Goal: Connect with others: Connect with others

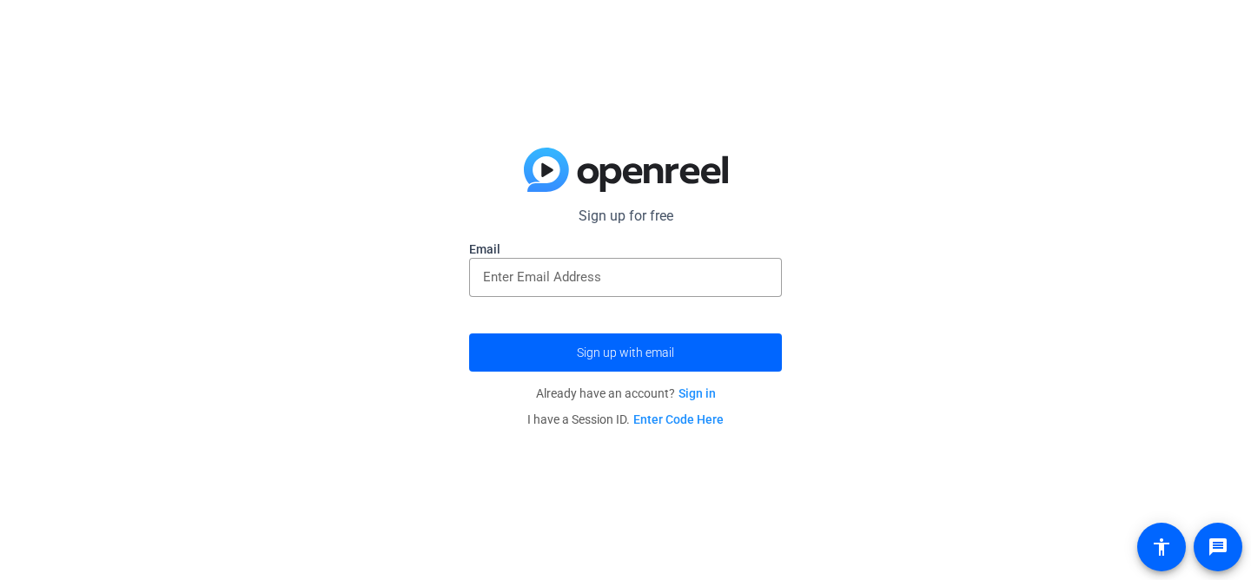
click at [687, 417] on link "Enter Code Here" at bounding box center [678, 420] width 90 height 14
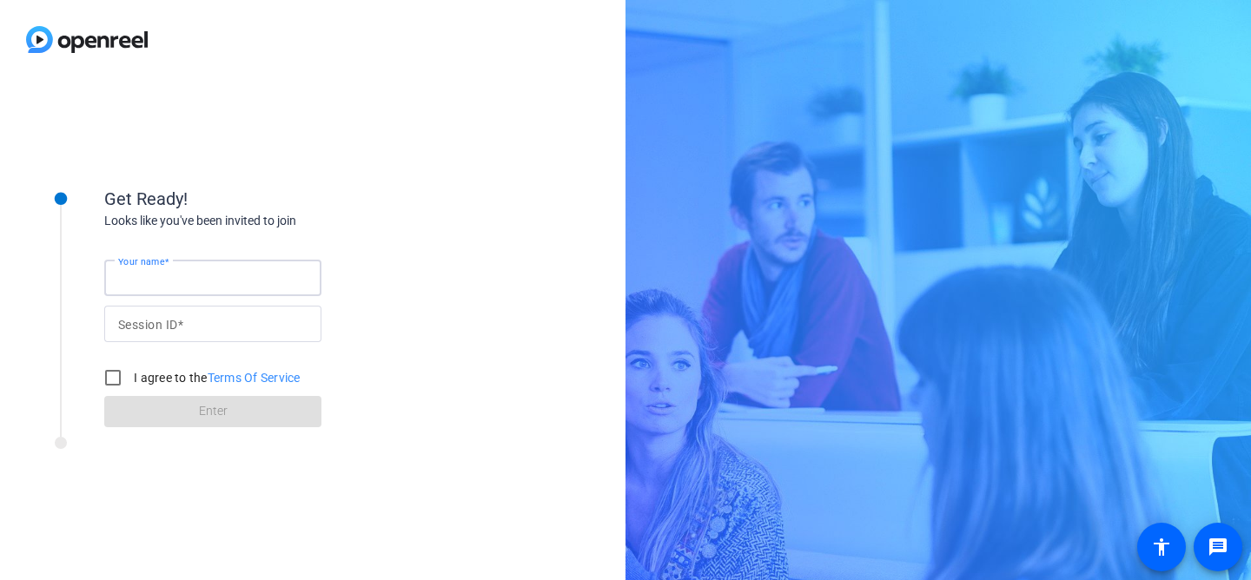
click at [258, 281] on input "Your name" at bounding box center [212, 278] width 189 height 21
type input "[PERSON_NAME]"
click at [119, 376] on input "I agree to the Terms Of Service" at bounding box center [113, 377] width 35 height 35
checkbox input "true"
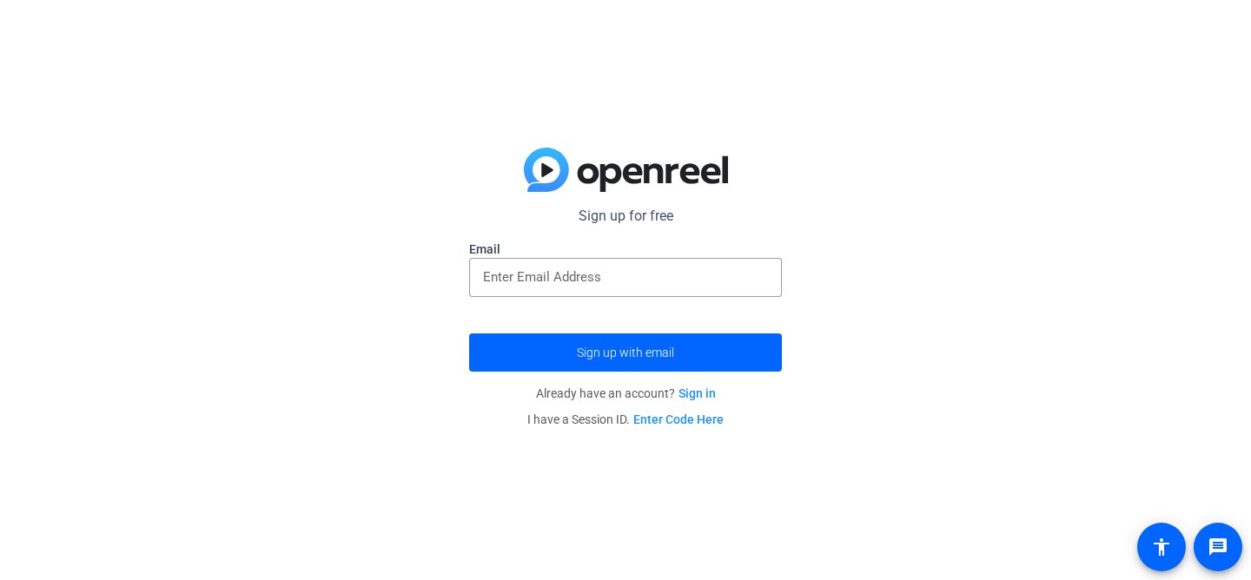
click at [687, 417] on link "Enter Code Here" at bounding box center [678, 420] width 90 height 14
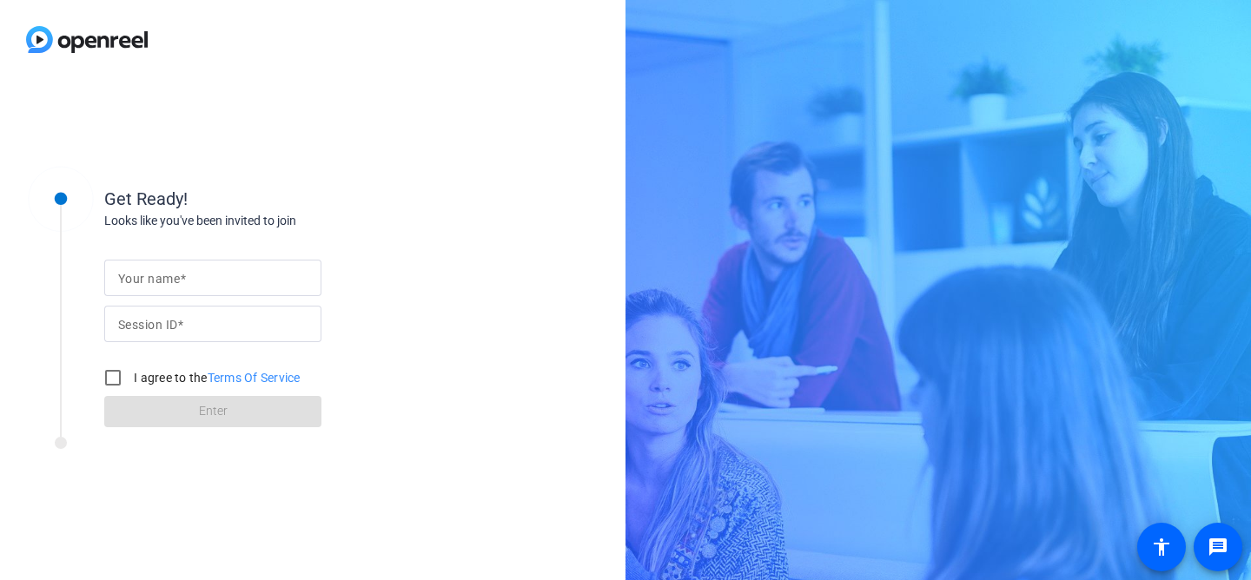
click at [241, 272] on input "Your name" at bounding box center [212, 278] width 189 height 21
click at [122, 281] on input "[PERSON_NAME]" at bounding box center [212, 278] width 189 height 21
type input "[PERSON_NAME]"
click at [152, 324] on mat-label "Session ID" at bounding box center [147, 325] width 59 height 14
click at [152, 324] on input "Session ID" at bounding box center [212, 324] width 189 height 21
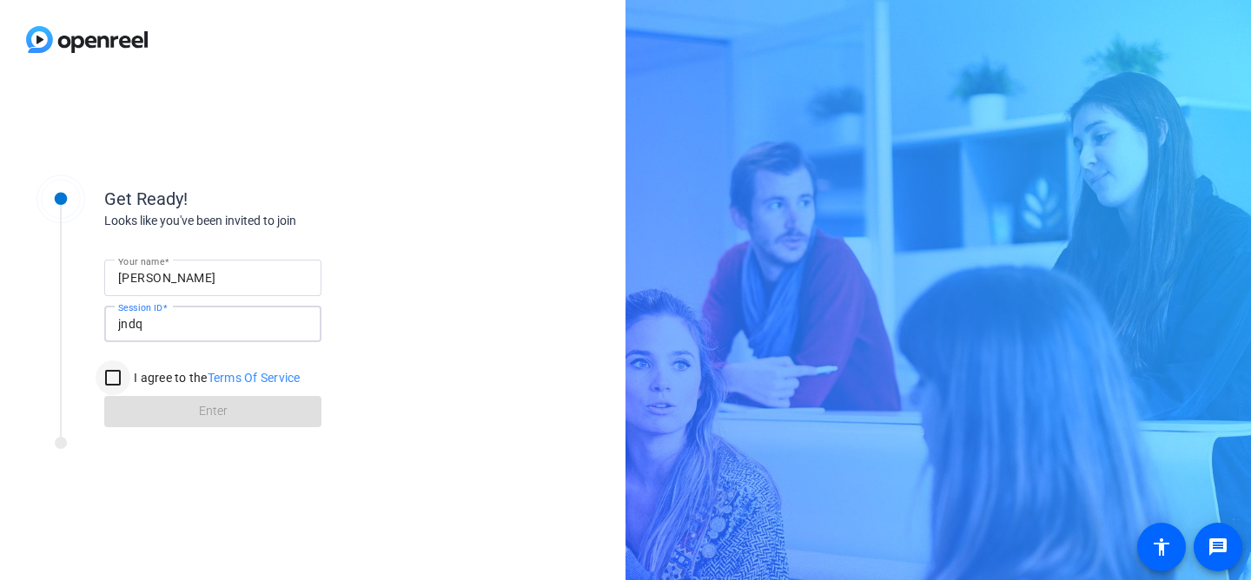
type input "jndq"
click at [113, 376] on input "I agree to the Terms Of Service" at bounding box center [113, 377] width 35 height 35
checkbox input "true"
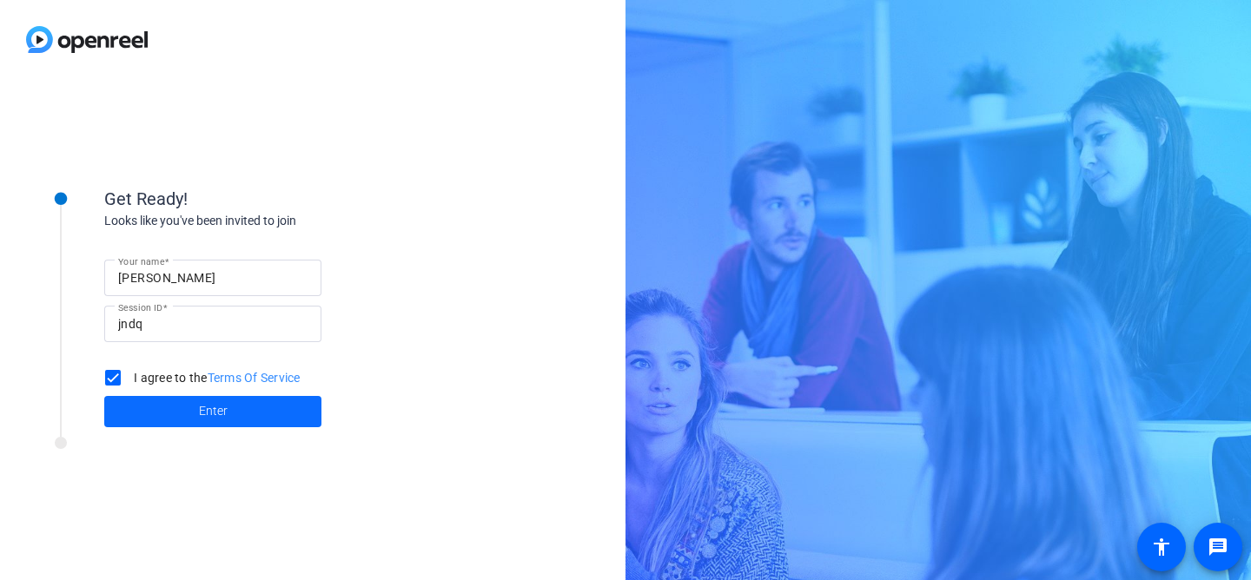
click at [173, 415] on span at bounding box center [212, 412] width 217 height 42
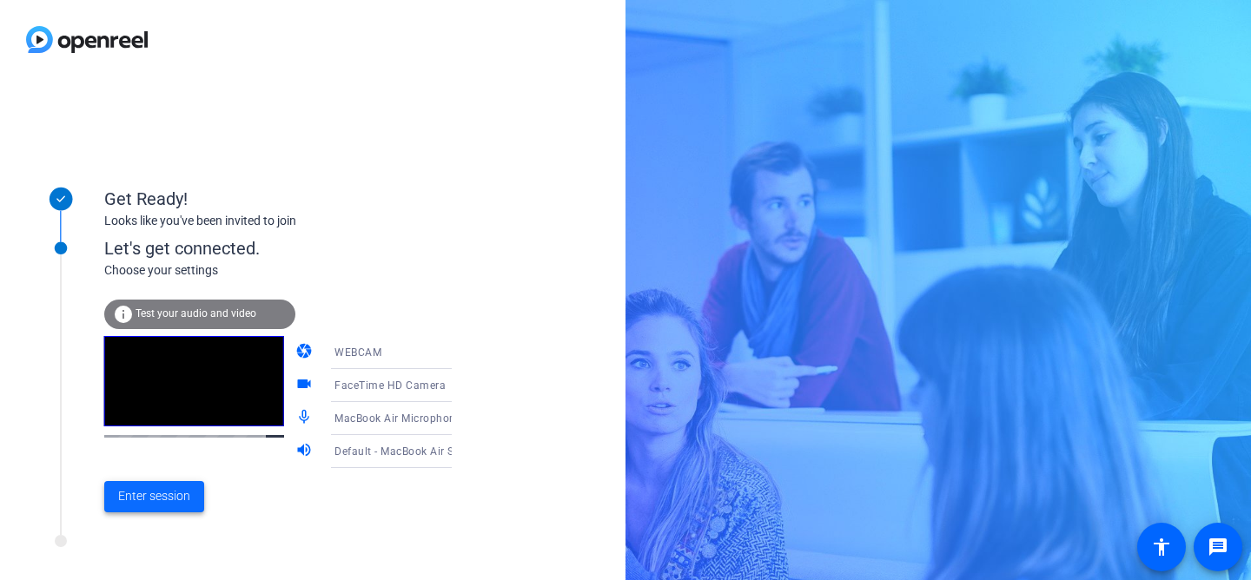
click at [178, 499] on span "Enter session" at bounding box center [154, 496] width 72 height 18
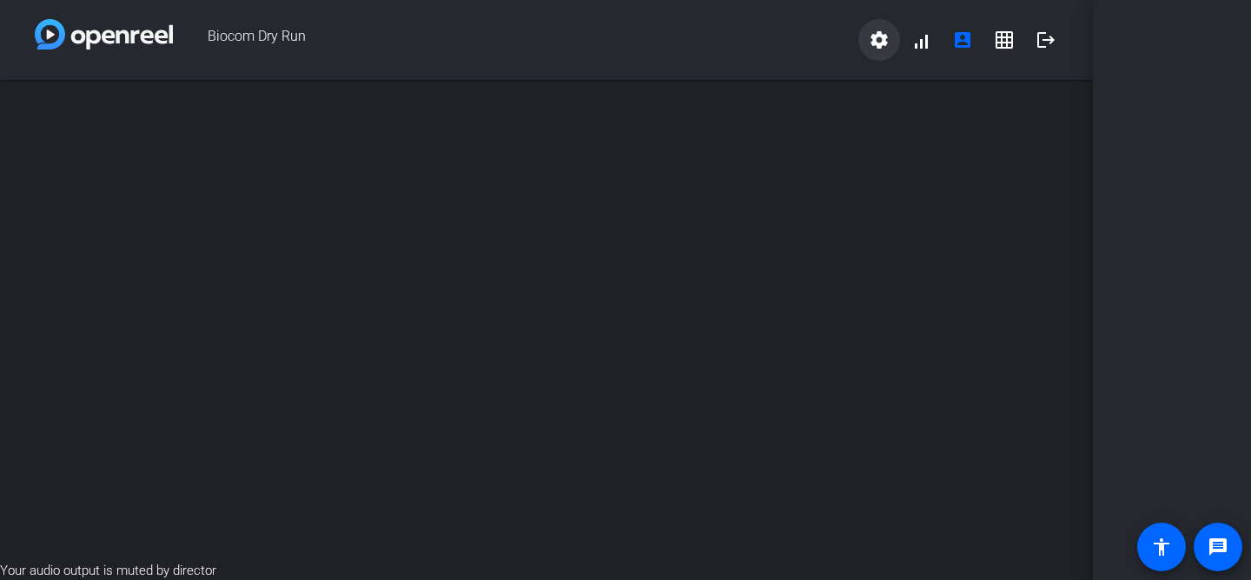
click at [875, 44] on mat-icon "settings" at bounding box center [879, 40] width 21 height 21
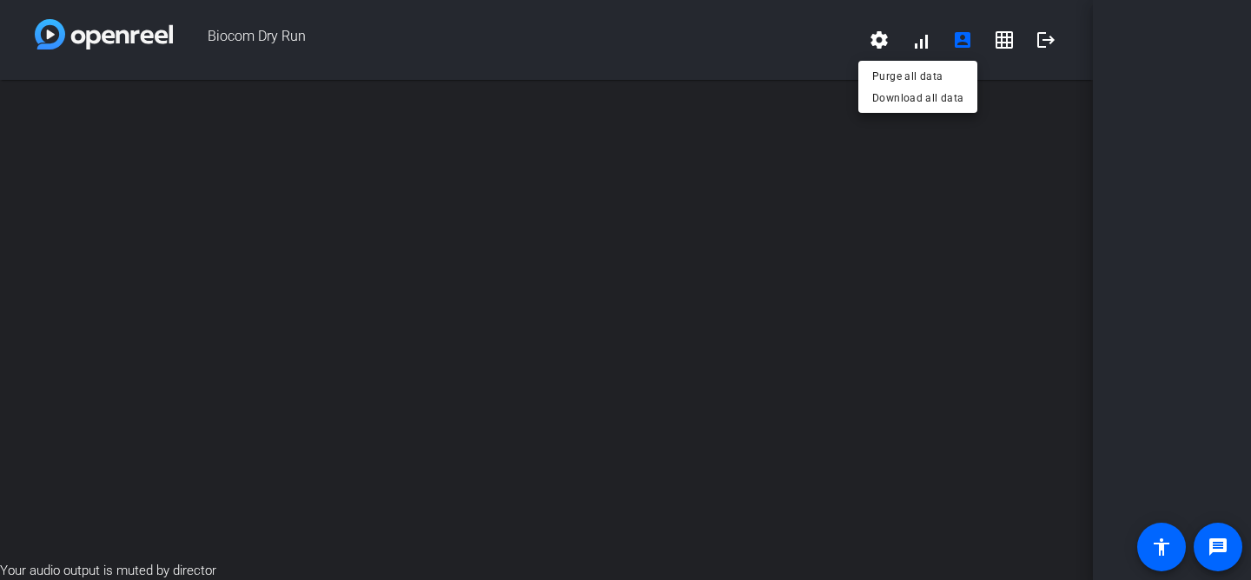
click at [1140, 112] on div at bounding box center [625, 290] width 1251 height 580
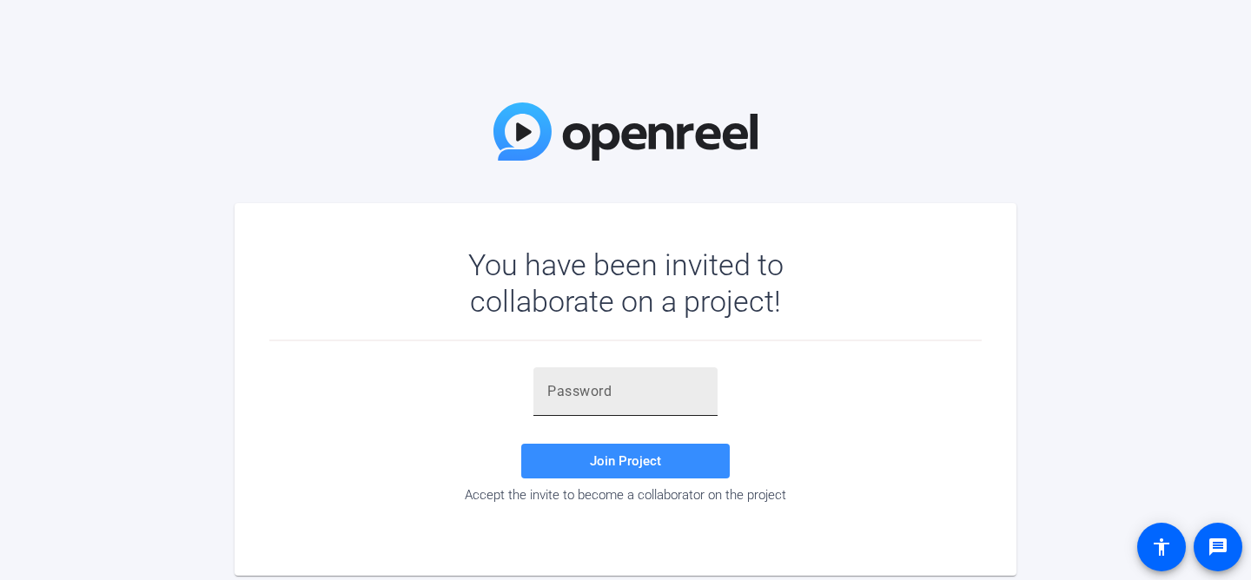
click at [628, 395] on input "text" at bounding box center [625, 391] width 156 height 21
paste input ".xI}f%"
type input ".xI}f%"
click at [632, 469] on span at bounding box center [625, 461] width 208 height 42
drag, startPoint x: 592, startPoint y: 392, endPoint x: 513, endPoint y: 388, distance: 78.3
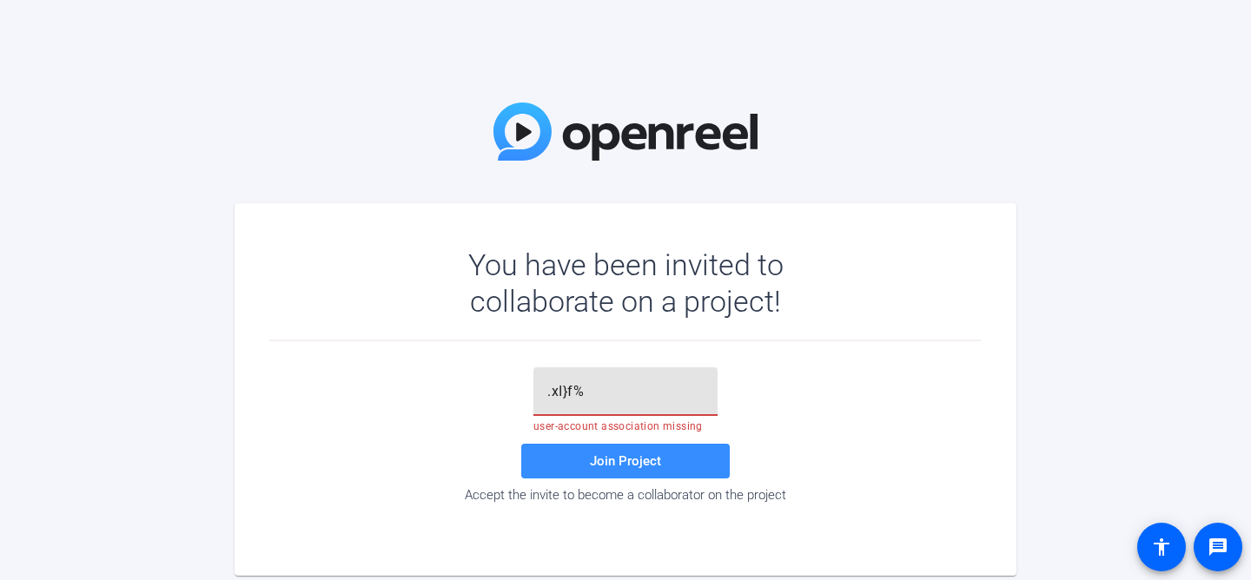
click at [514, 388] on div ".xI}f% user-account association missing Join Project Accept the invite to becom…" at bounding box center [625, 435] width 712 height 136
click at [858, 366] on div "Join Project Accept the invite to become a collaborator on the project" at bounding box center [625, 436] width 712 height 191
click at [642, 394] on input "text" at bounding box center [625, 391] width 156 height 21
paste input ".xI}f%"
click at [547, 397] on input ".xI}f%" at bounding box center [625, 391] width 156 height 21
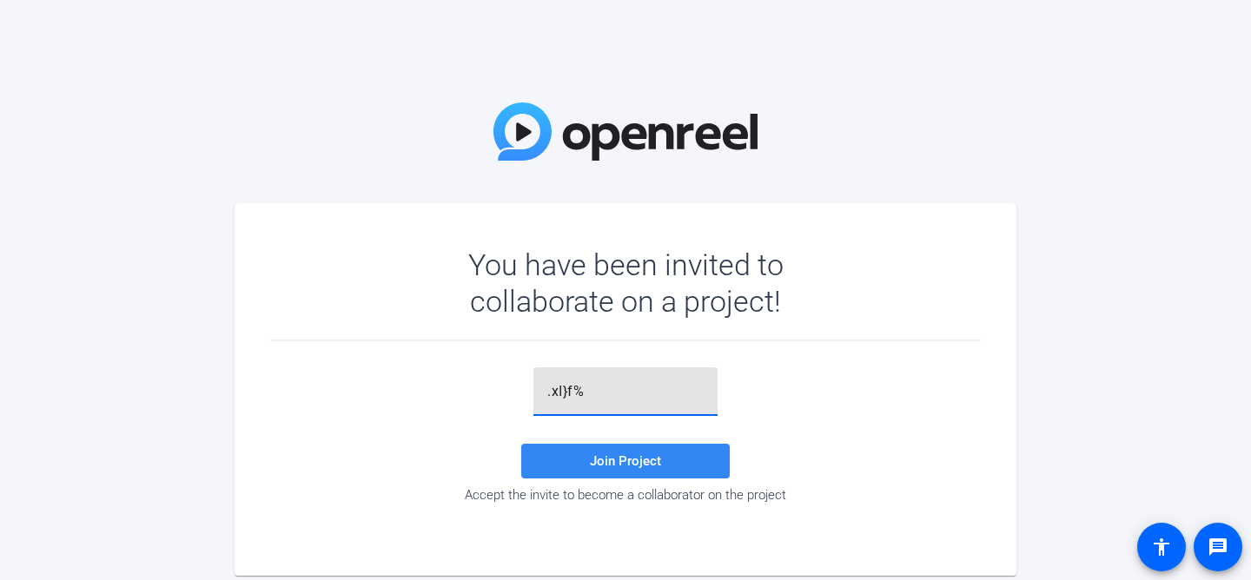
type input ".xI}f%"
click at [652, 469] on span at bounding box center [625, 461] width 208 height 42
click at [651, 390] on input "text" at bounding box center [625, 391] width 156 height 21
paste input ".xI}f%"
type input ".xI}f%"
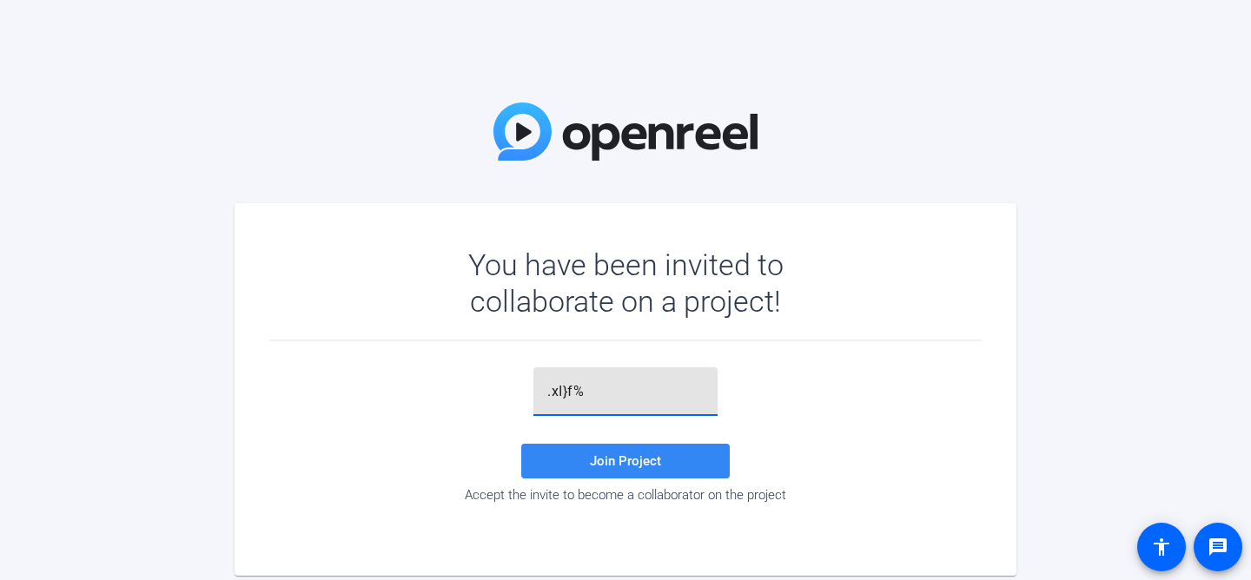
click at [633, 456] on span "Join Project" at bounding box center [625, 461] width 71 height 16
click at [598, 393] on input ".xI}f%" at bounding box center [625, 391] width 156 height 21
drag, startPoint x: 592, startPoint y: 393, endPoint x: 532, endPoint y: 389, distance: 60.0
click at [533, 389] on div ".xI}f%" at bounding box center [625, 391] width 184 height 49
